Goal: Find specific page/section: Find specific page/section

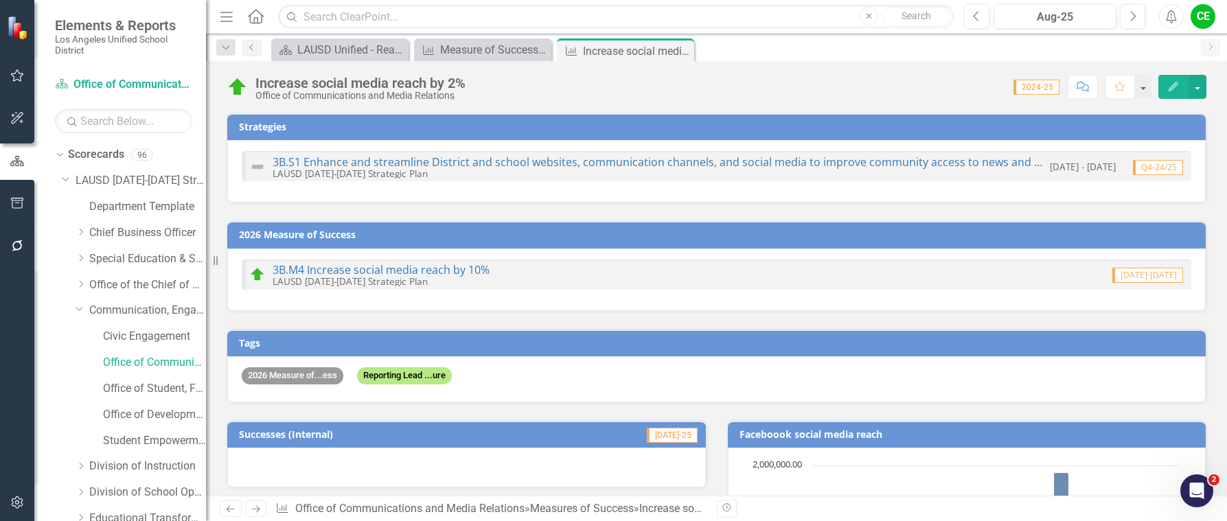
scroll to position [1030, 0]
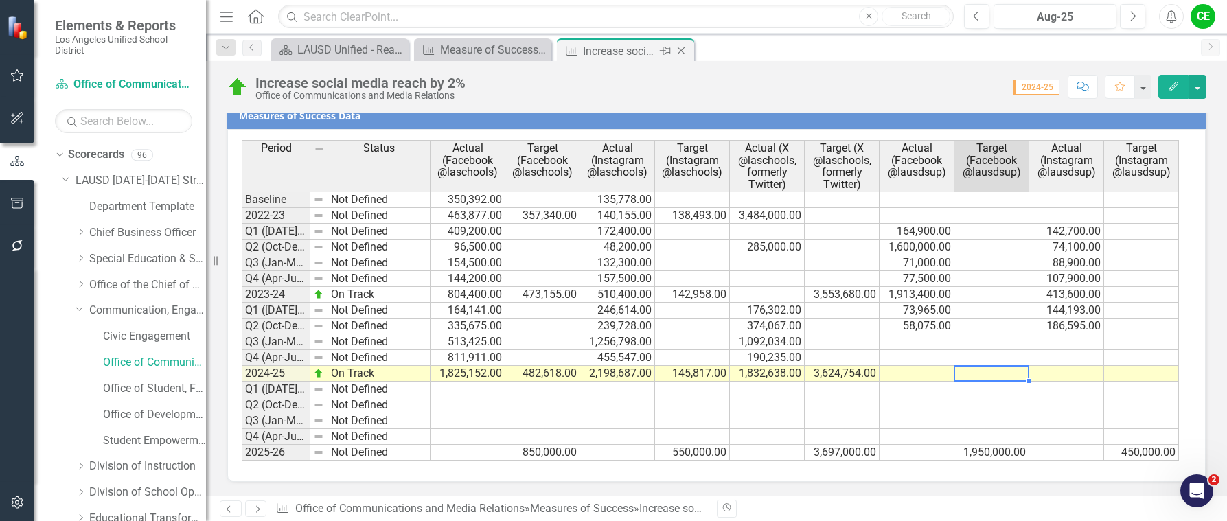
click at [680, 49] on icon at bounding box center [682, 51] width 8 height 8
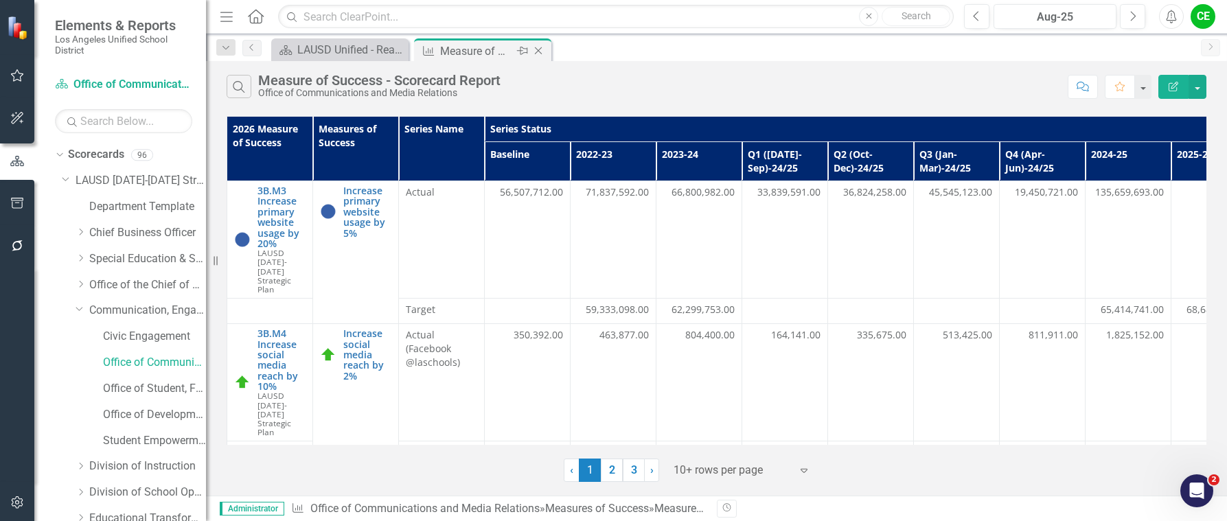
click at [537, 49] on icon "Close" at bounding box center [538, 50] width 14 height 11
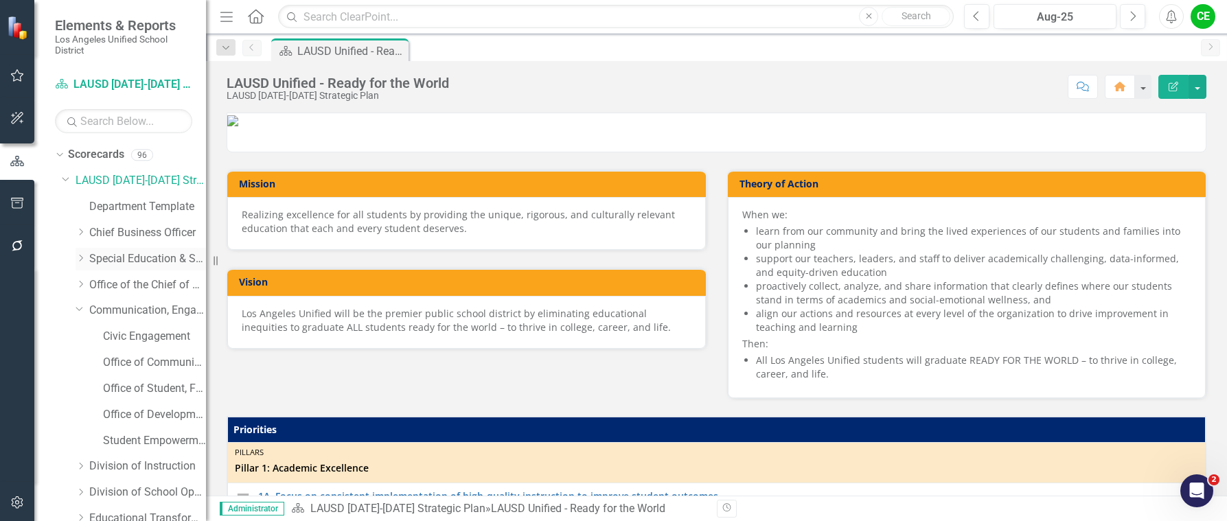
click at [82, 258] on icon "Dropdown" at bounding box center [81, 258] width 10 height 8
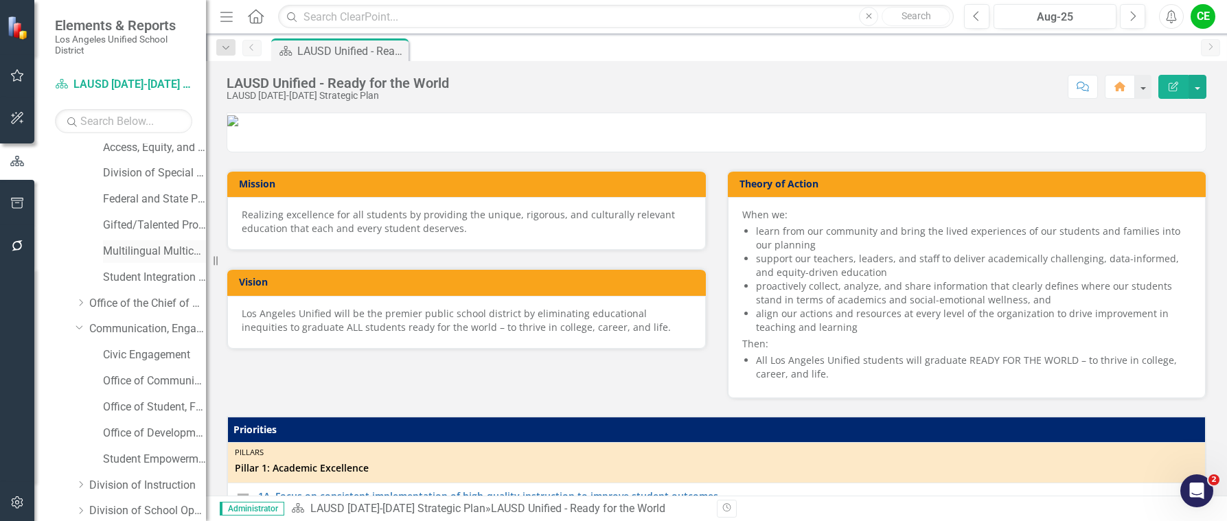
click at [146, 251] on link "Multilingual Multicultural Education Department" at bounding box center [154, 252] width 103 height 16
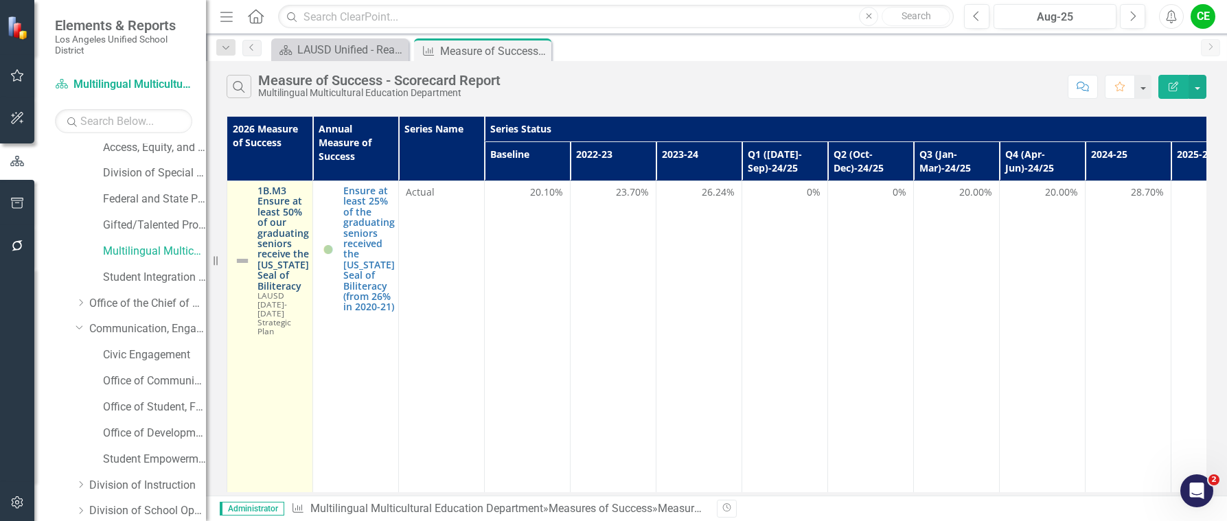
click at [290, 230] on link "1B.M3 Ensure at least 50% of our graduating seniors receive the [US_STATE] Seal…" at bounding box center [282, 238] width 51 height 106
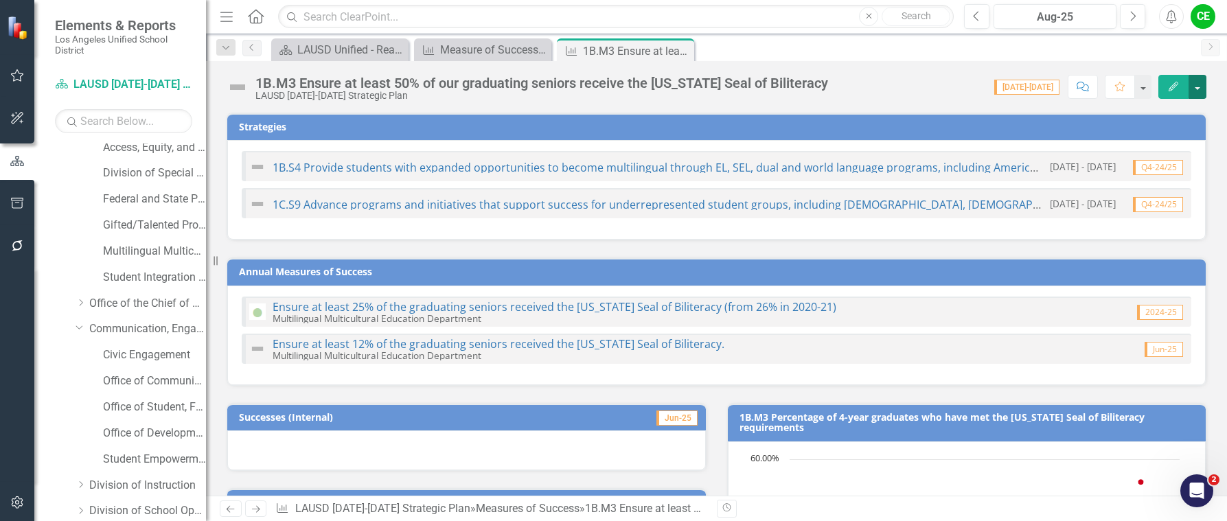
click at [1196, 89] on button "button" at bounding box center [1197, 87] width 18 height 24
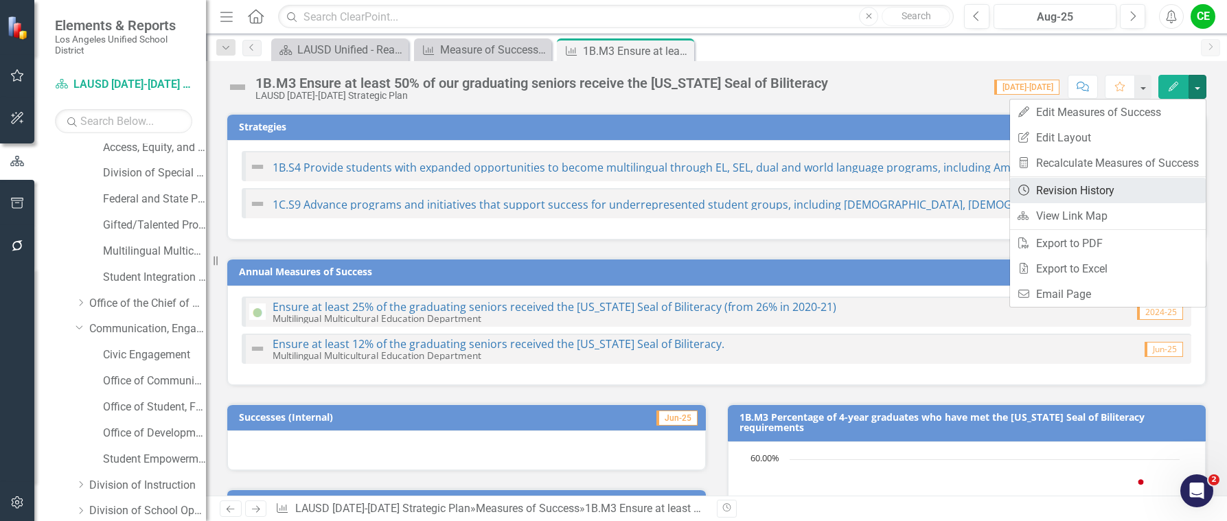
click at [1096, 187] on link "Revision History Revision History" at bounding box center [1108, 190] width 196 height 25
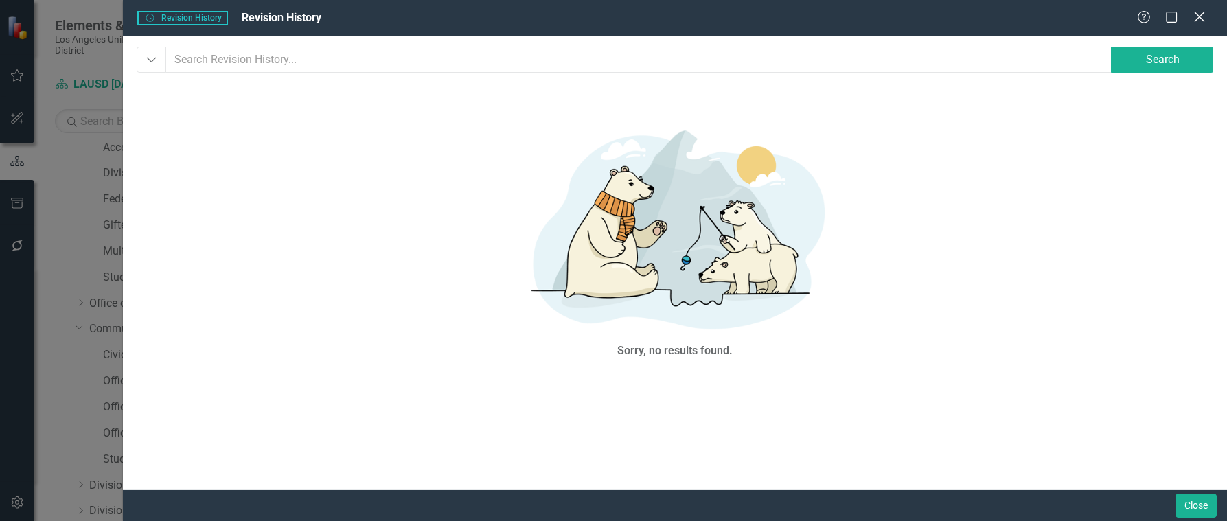
click at [1203, 12] on icon "Close" at bounding box center [1198, 16] width 17 height 13
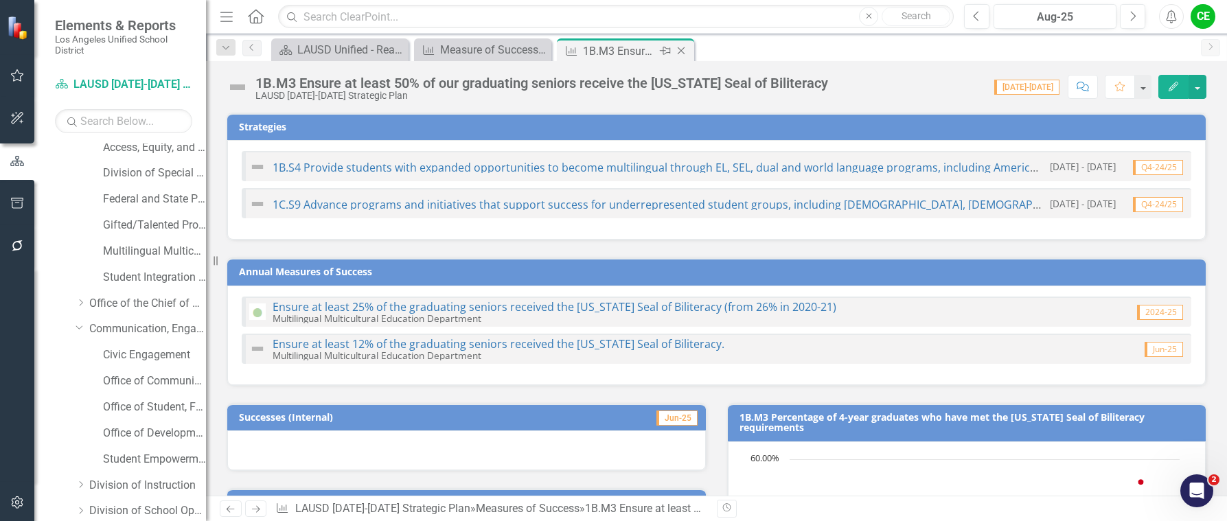
click at [686, 51] on icon "Close" at bounding box center [681, 50] width 14 height 11
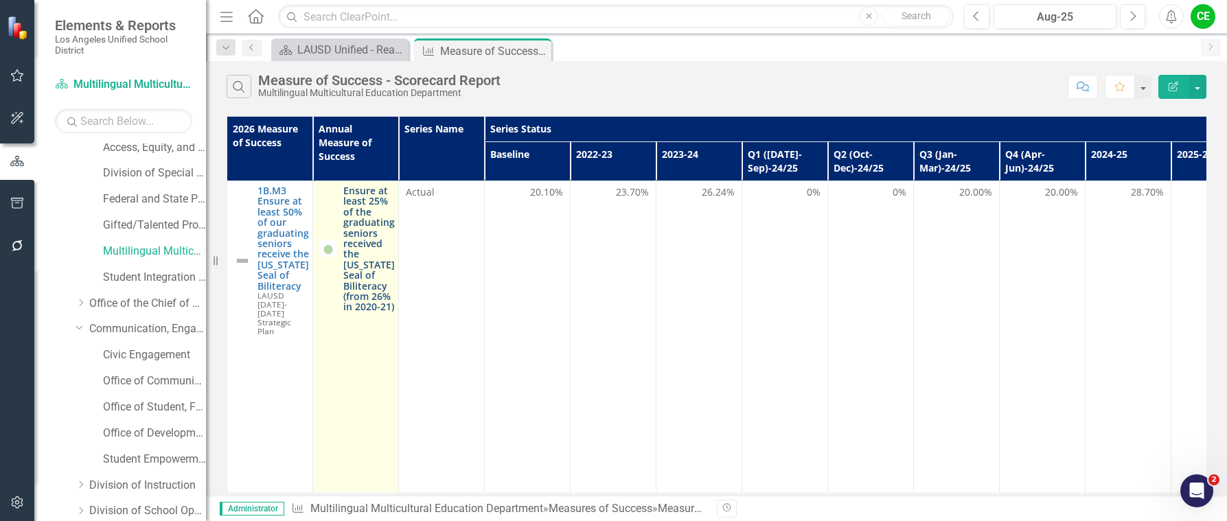
click at [373, 235] on link "Ensure at least 25% of the graduating seniors received the [US_STATE] Seal of B…" at bounding box center [368, 248] width 51 height 127
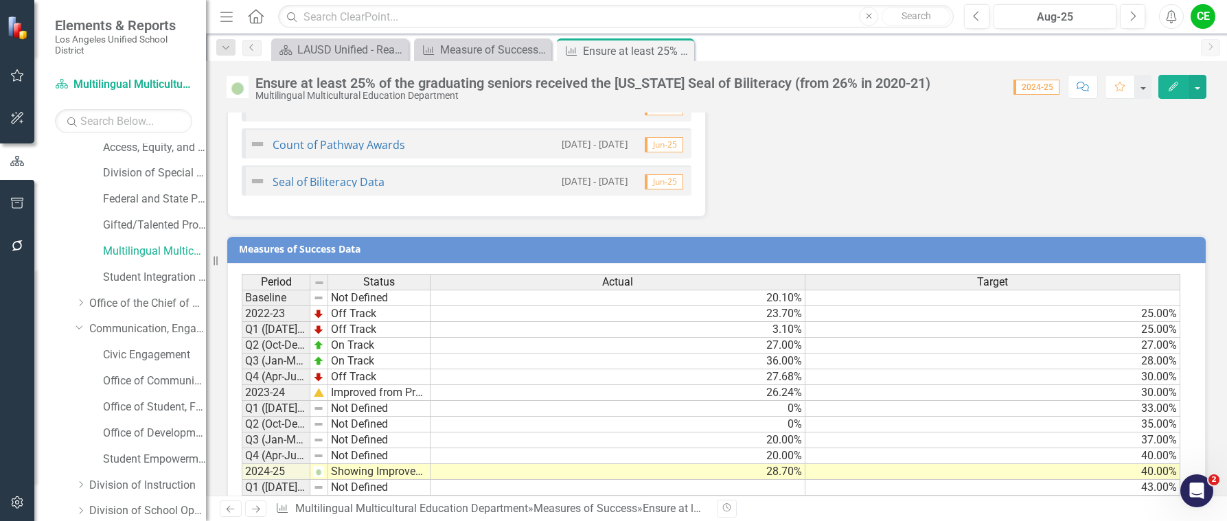
scroll to position [1334, 0]
